Goal: Transaction & Acquisition: Purchase product/service

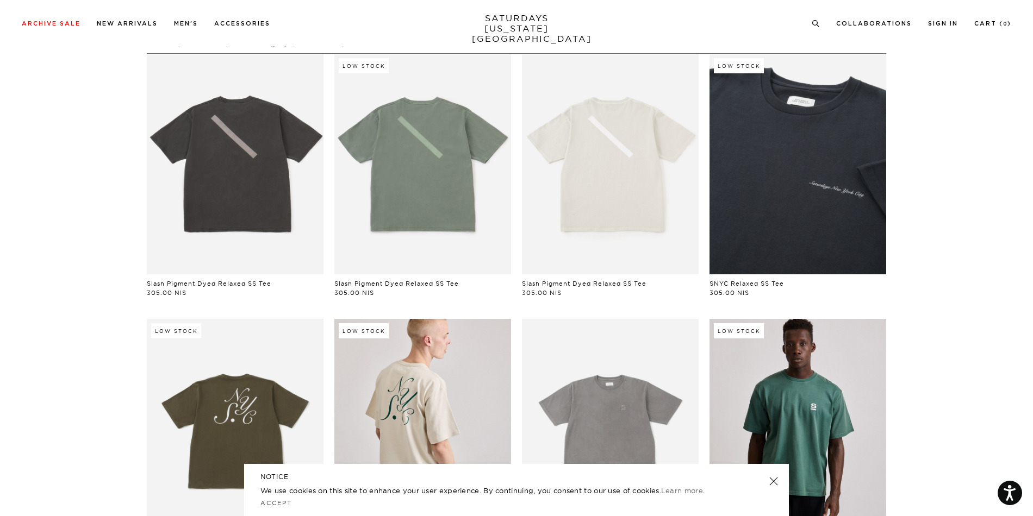
scroll to position [163, 0]
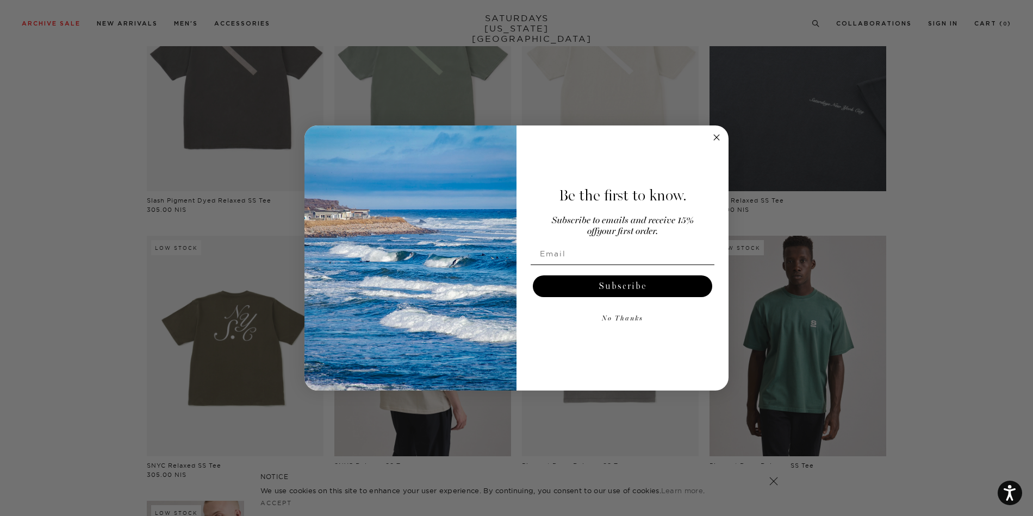
click at [715, 136] on circle "Close dialog" at bounding box center [717, 138] width 13 height 13
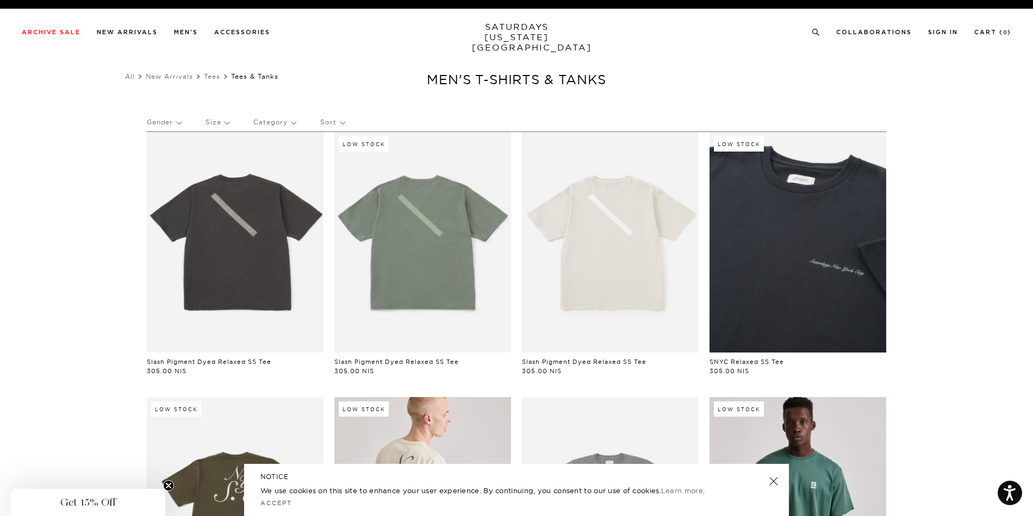
scroll to position [0, 0]
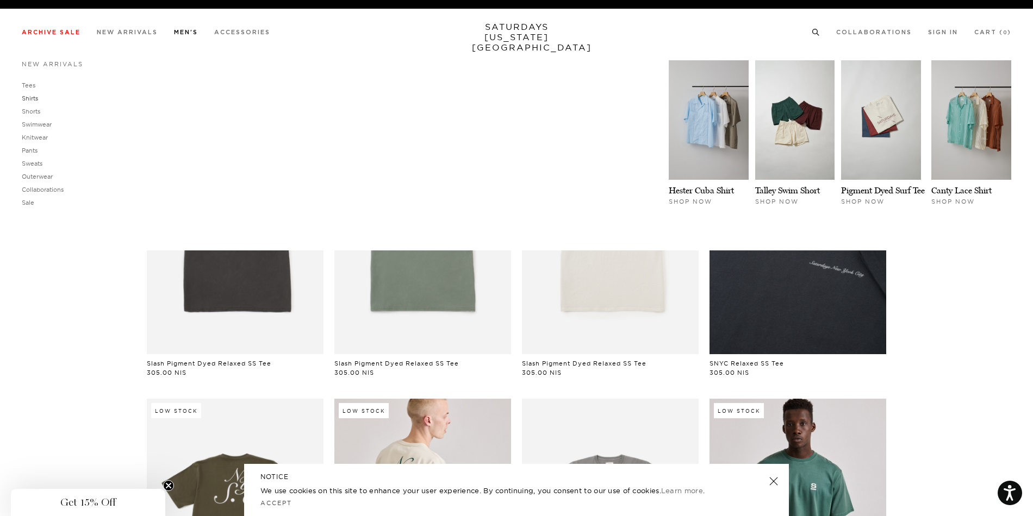
click at [36, 101] on link "Shirts" at bounding box center [30, 99] width 16 height 8
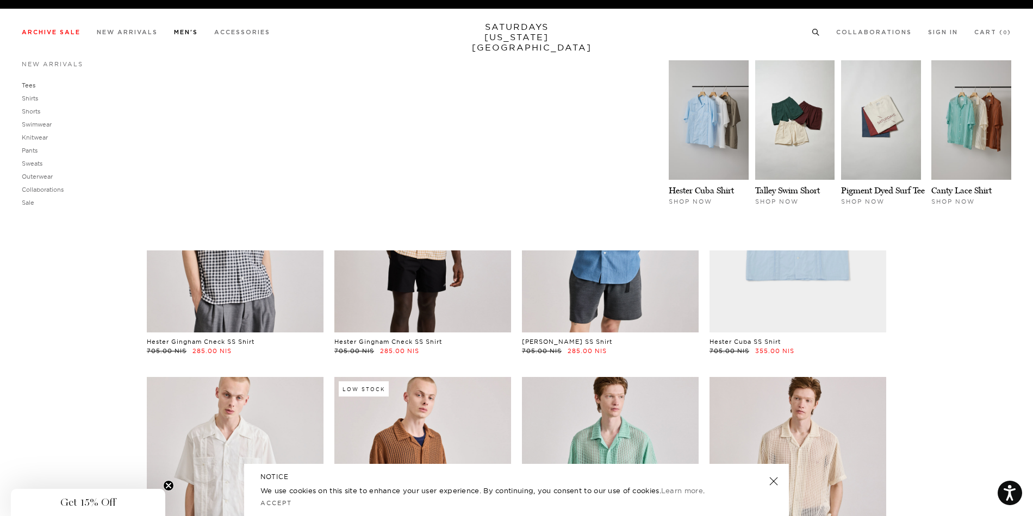
click at [34, 86] on link "Tees" at bounding box center [29, 86] width 14 height 8
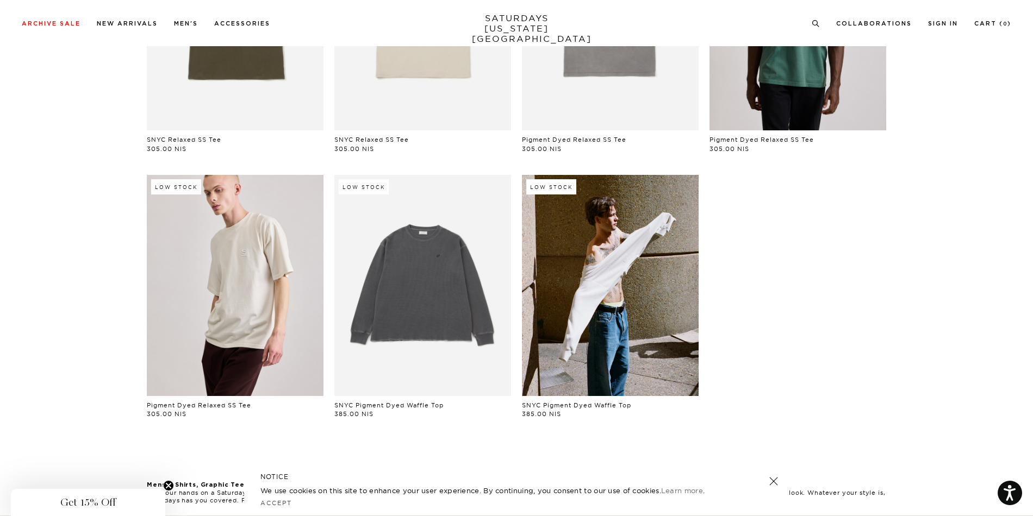
scroll to position [672, 0]
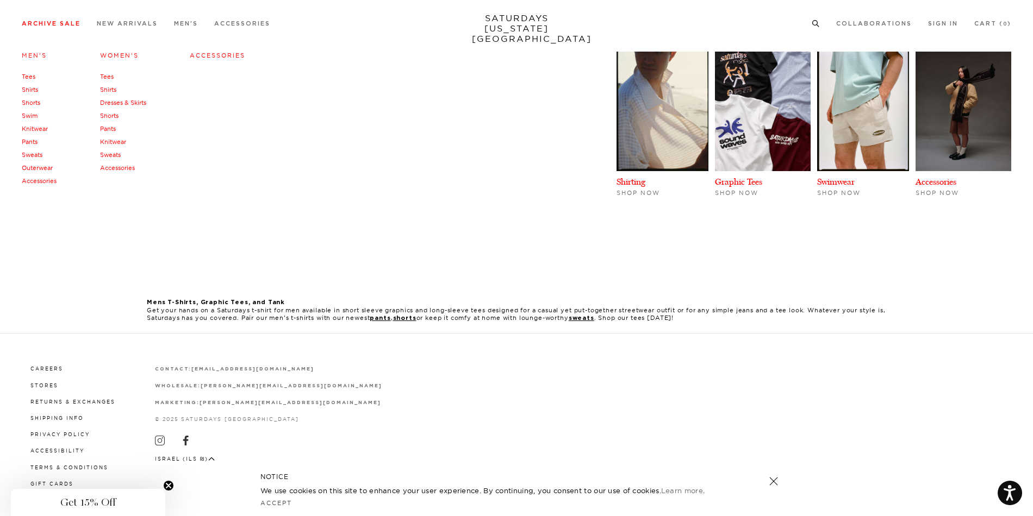
click at [28, 77] on link "Tees" at bounding box center [29, 77] width 14 height 8
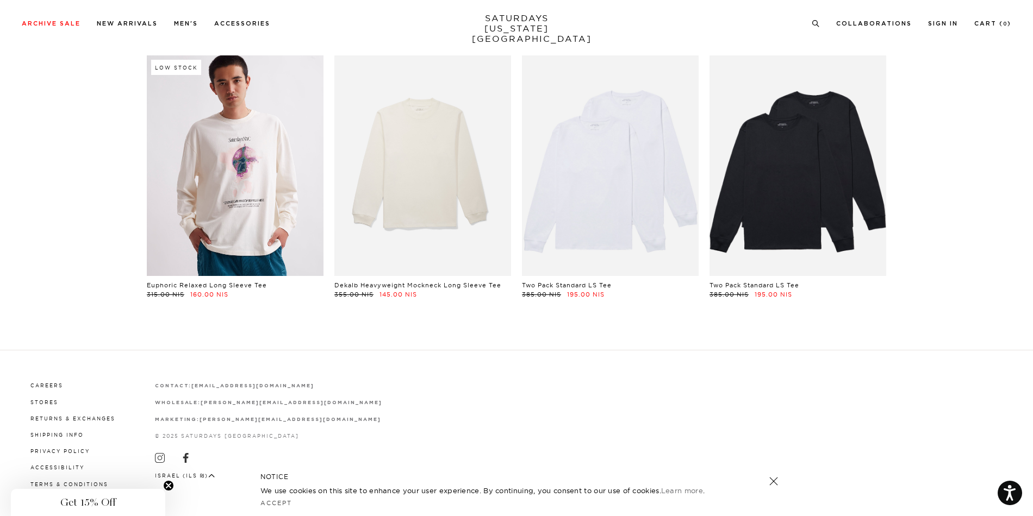
scroll to position [3260, 0]
